Goal: Check status: Check status

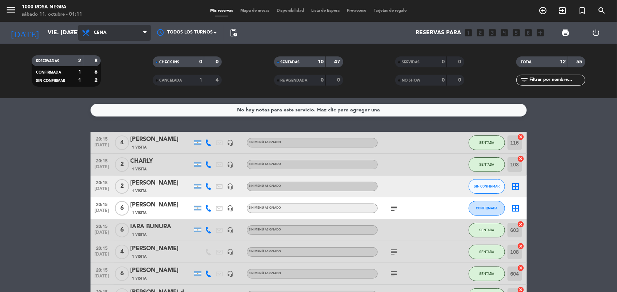
click at [115, 30] on span "Cena" at bounding box center [114, 33] width 73 height 16
click at [117, 61] on div "menu 1000 Rosa Negra sábado 11. octubre - 01:11 Mis reservas Mapa de mesas Disp…" at bounding box center [308, 49] width 617 height 98
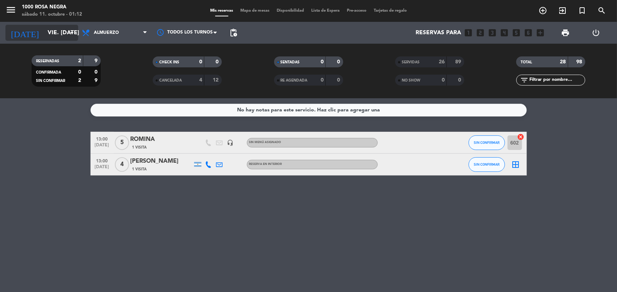
click at [44, 37] on input "vie. 10 oct." at bounding box center [82, 33] width 77 height 14
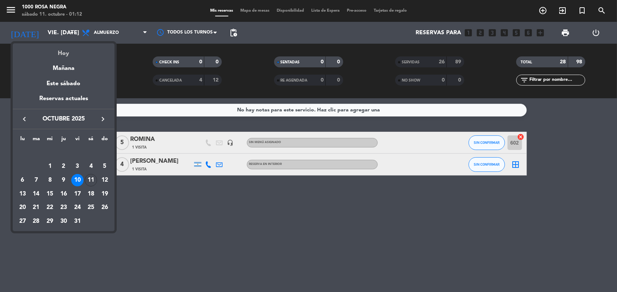
click at [59, 53] on div "Hoy" at bounding box center [64, 50] width 102 height 15
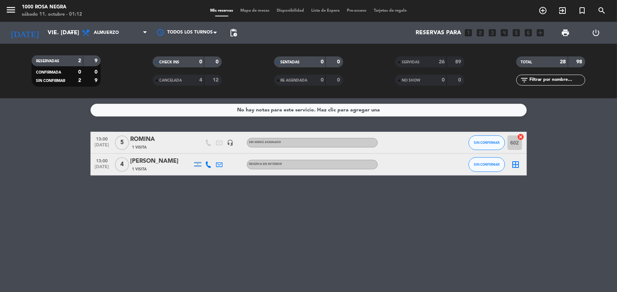
type input "sáb. [DATE]"
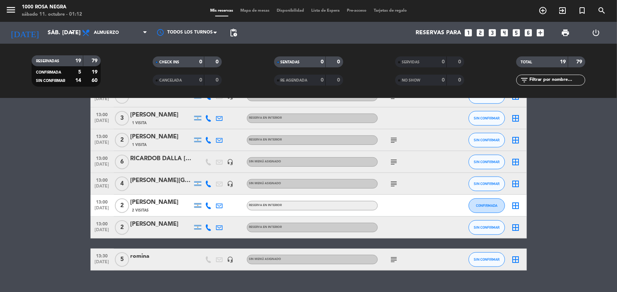
scroll to position [301, 0]
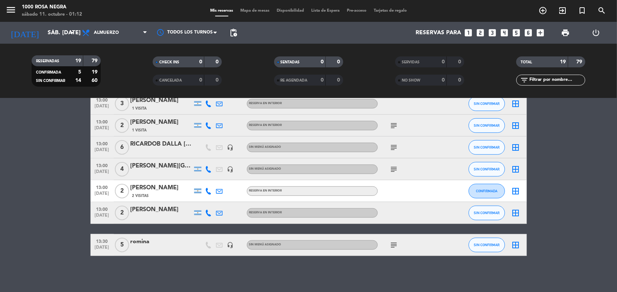
click at [393, 245] on icon "subject" at bounding box center [394, 244] width 9 height 9
